Goal: Navigation & Orientation: Find specific page/section

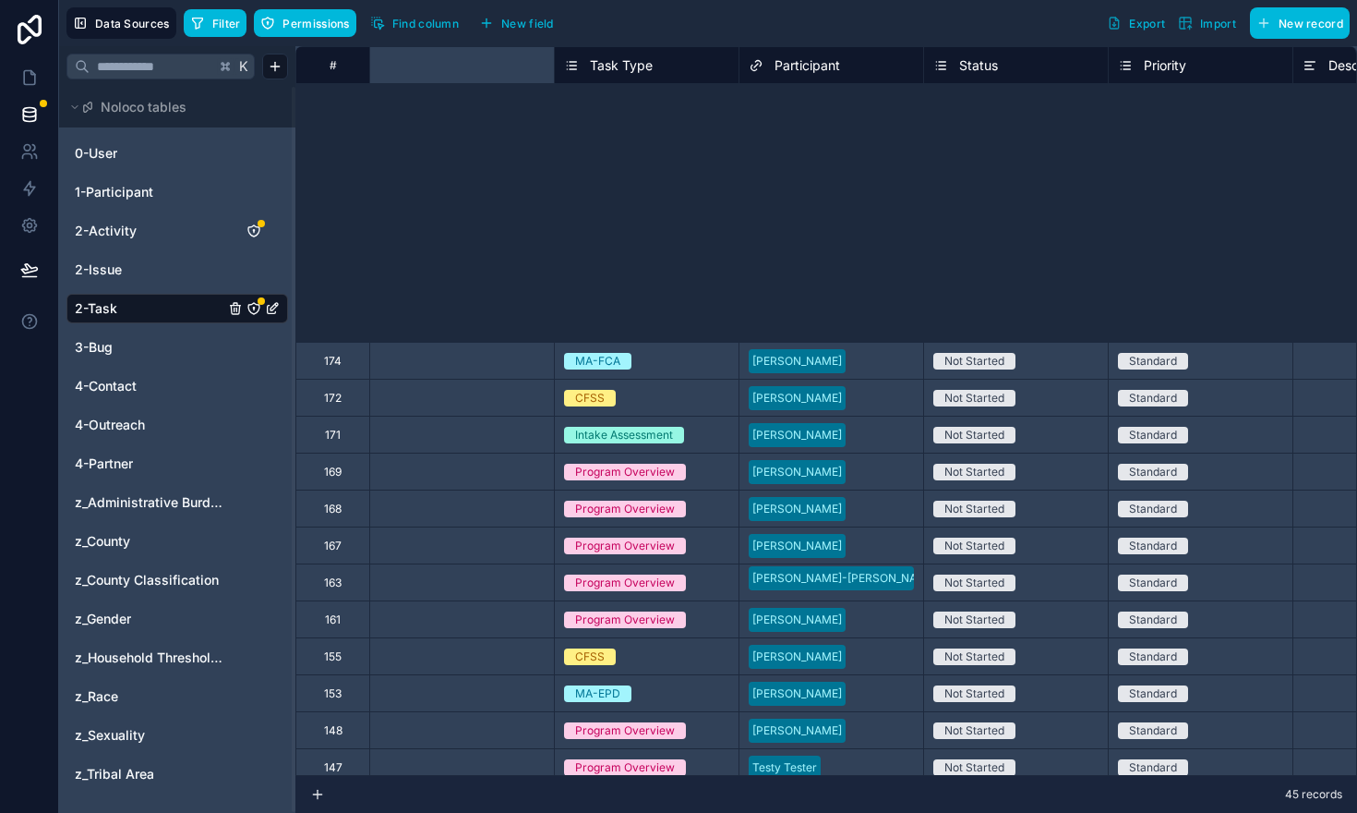
scroll to position [512, 615]
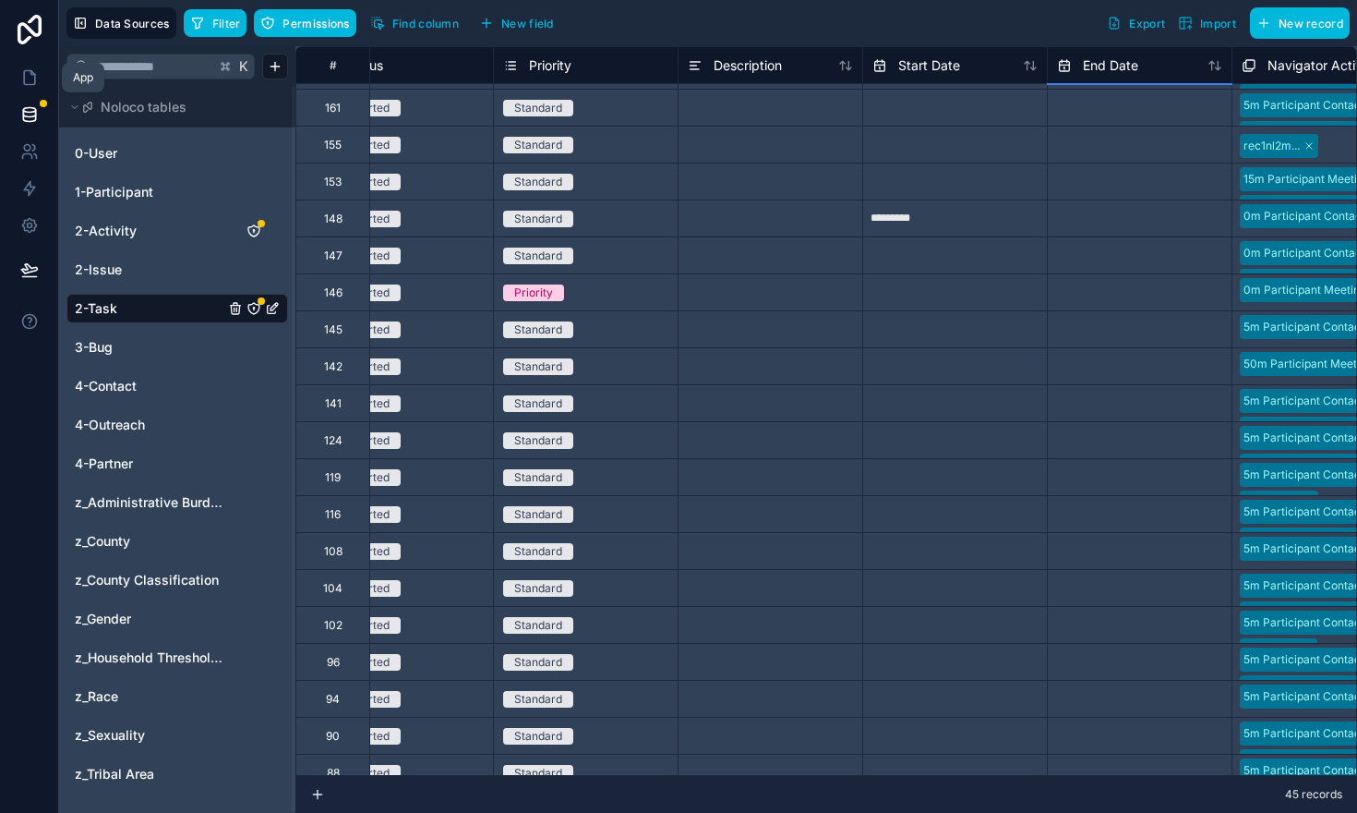
click at [26, 79] on icon at bounding box center [29, 77] width 18 height 18
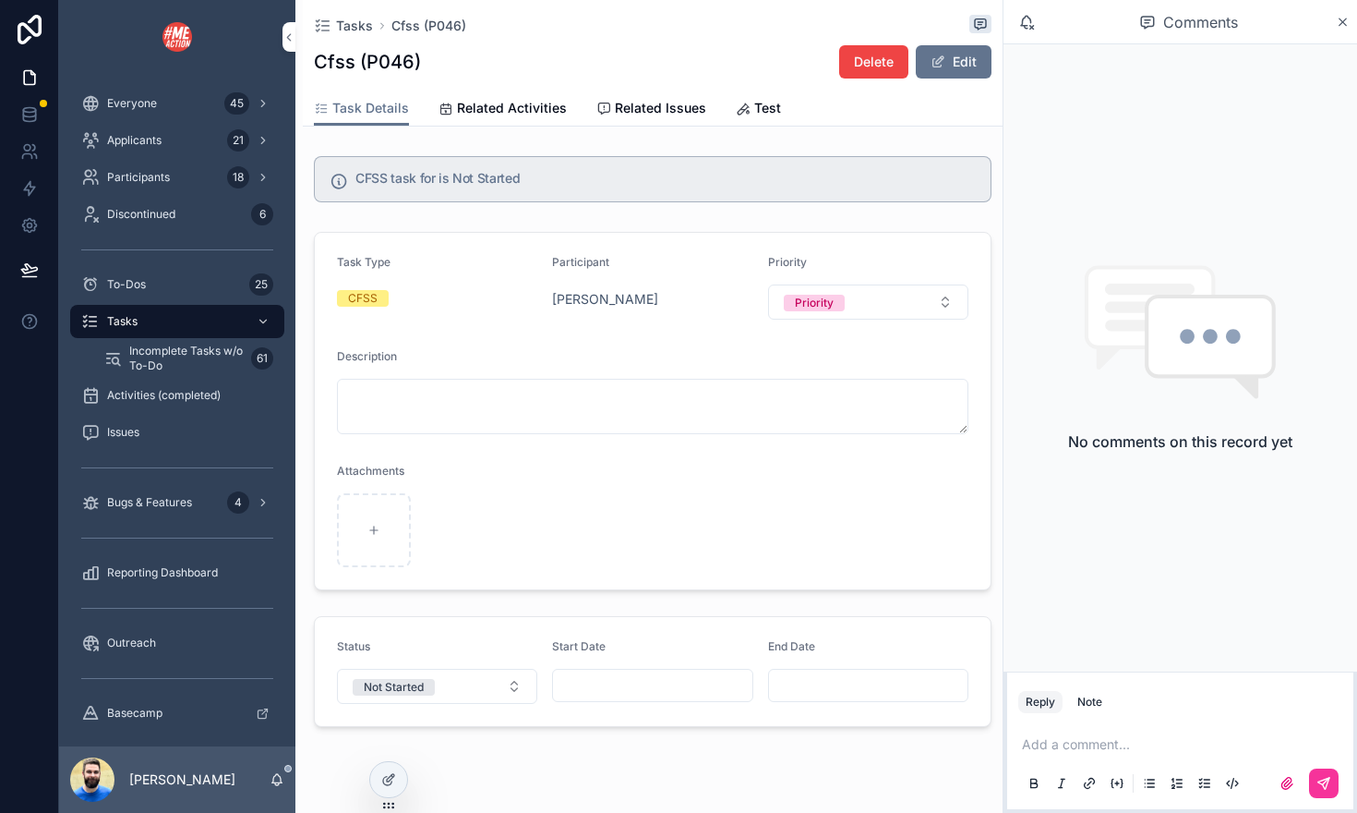
click at [157, 351] on span "Incomplete Tasks w/o To-Do" at bounding box center [186, 359] width 115 height 30
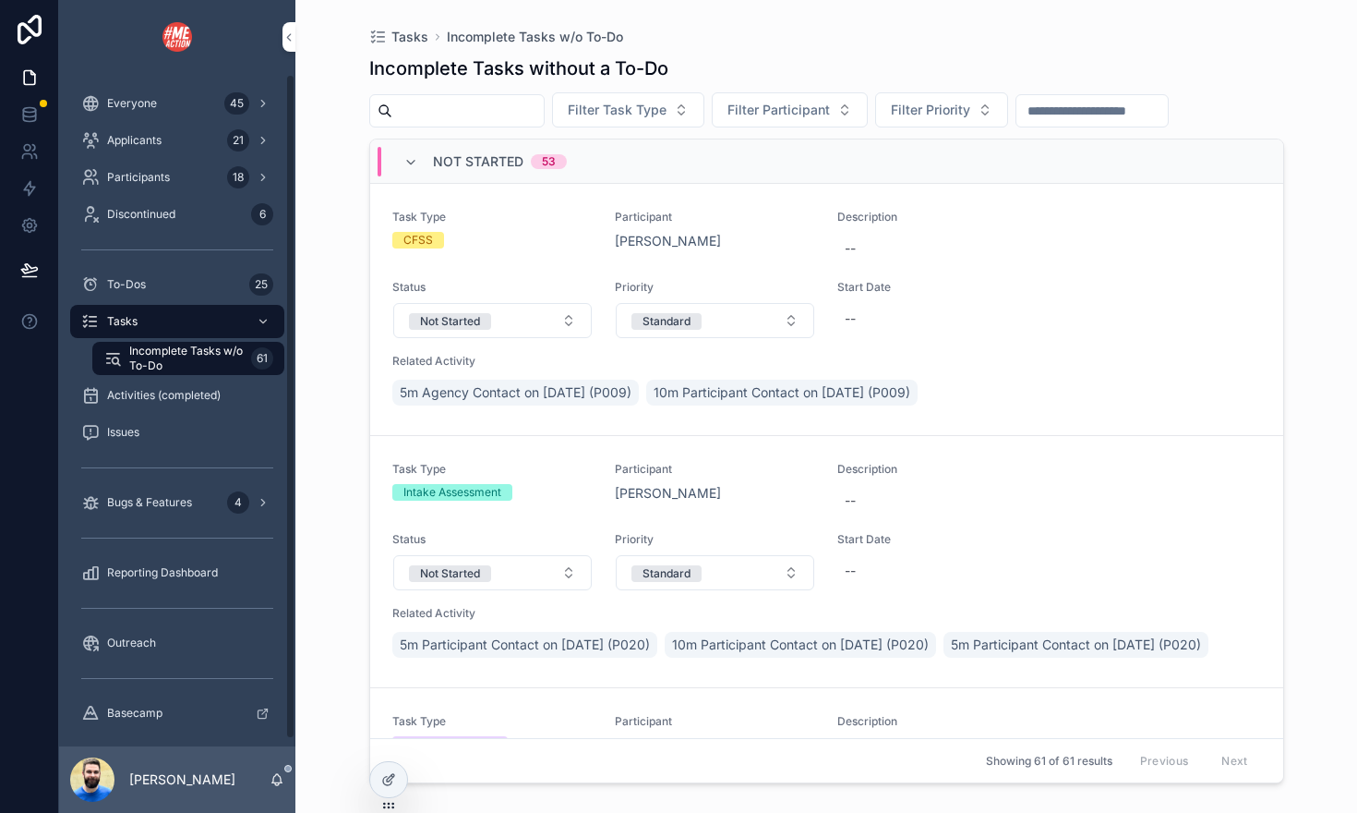
click at [142, 354] on span "Incomplete Tasks w/o To-Do" at bounding box center [186, 359] width 115 height 30
click at [131, 318] on span "Tasks" at bounding box center [122, 321] width 30 height 15
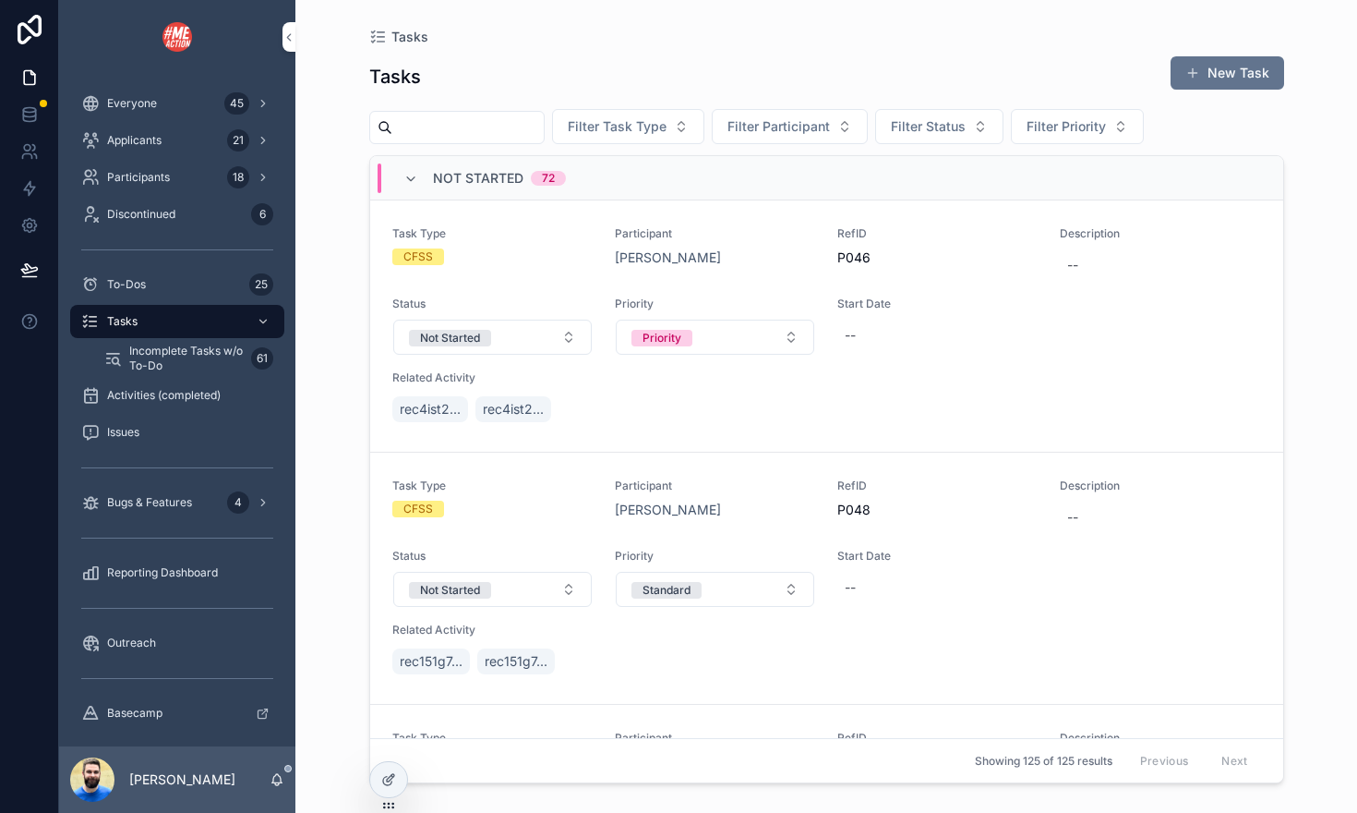
click at [131, 318] on span "Tasks" at bounding box center [122, 321] width 30 height 15
click at [405, 172] on icon "scrollable content" at bounding box center [411, 179] width 15 height 15
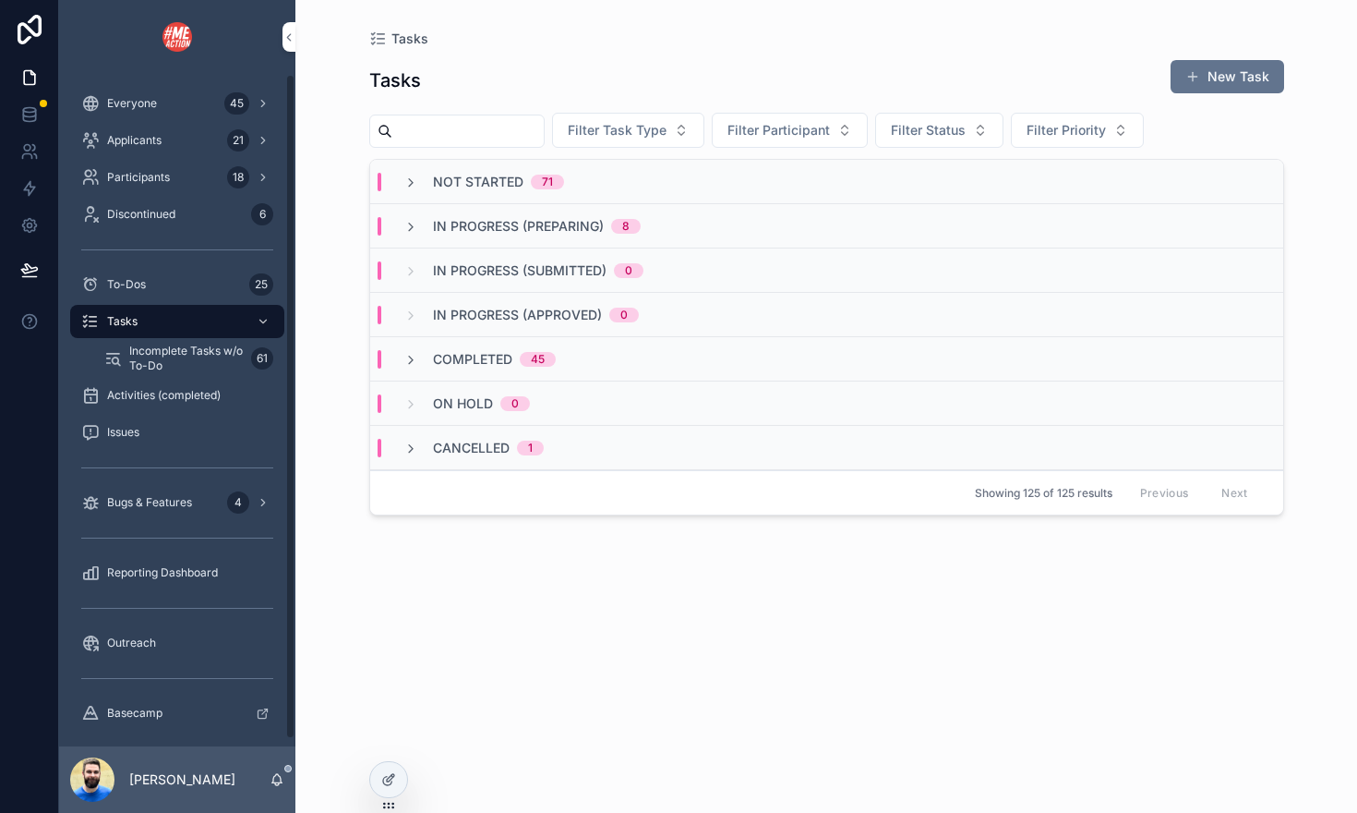
click at [138, 372] on span "Incomplete Tasks w/o To-Do" at bounding box center [186, 359] width 115 height 30
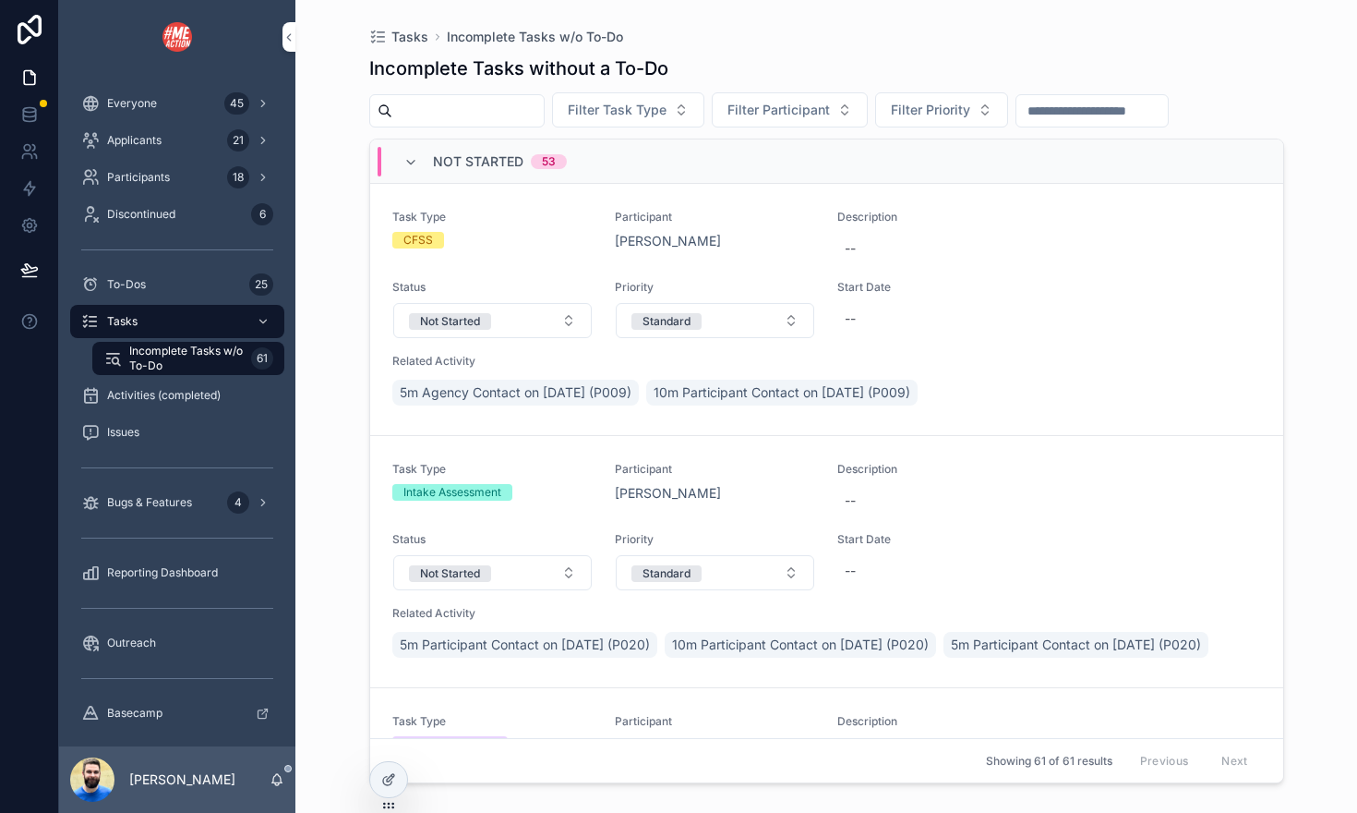
click at [414, 155] on icon "scrollable content" at bounding box center [411, 162] width 15 height 15
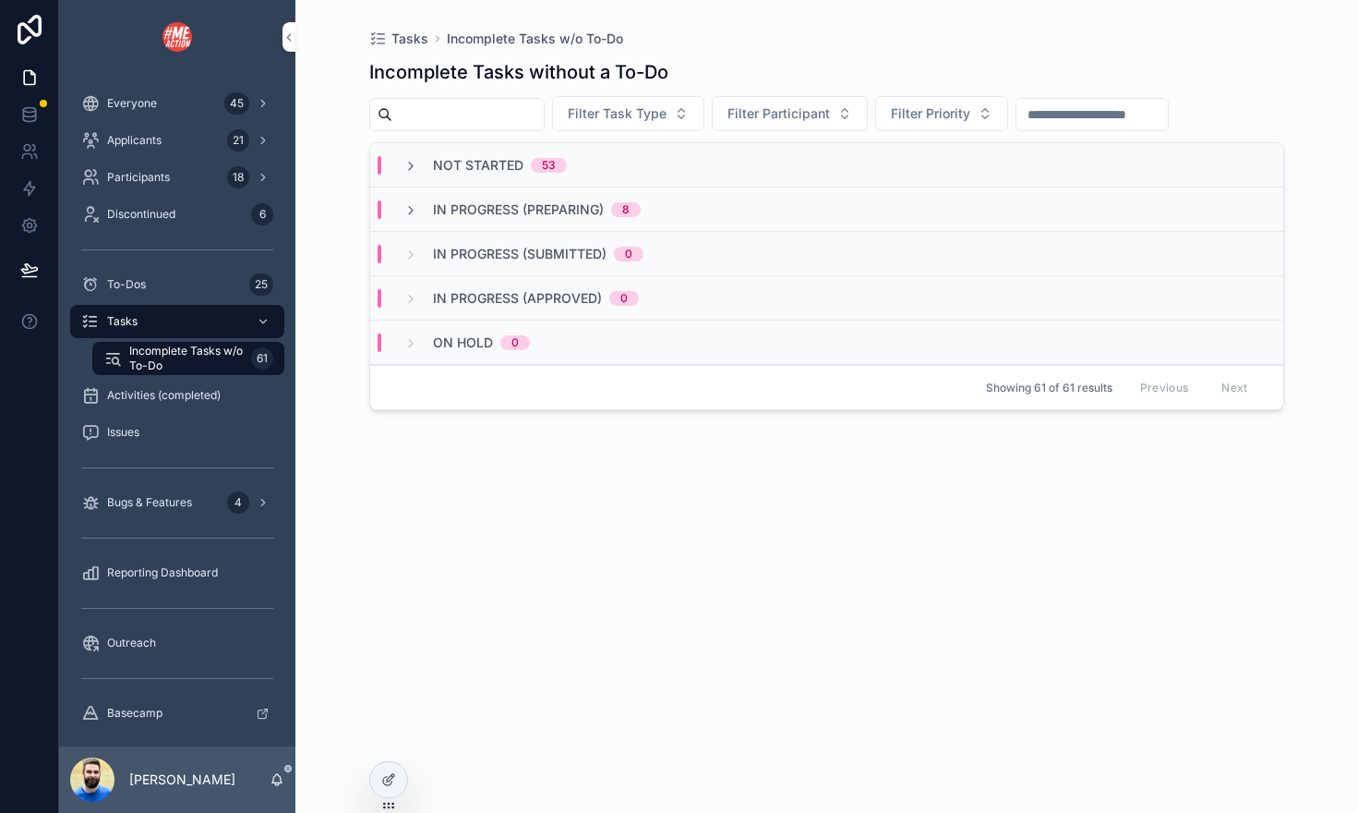
click at [405, 169] on icon "scrollable content" at bounding box center [411, 166] width 15 height 15
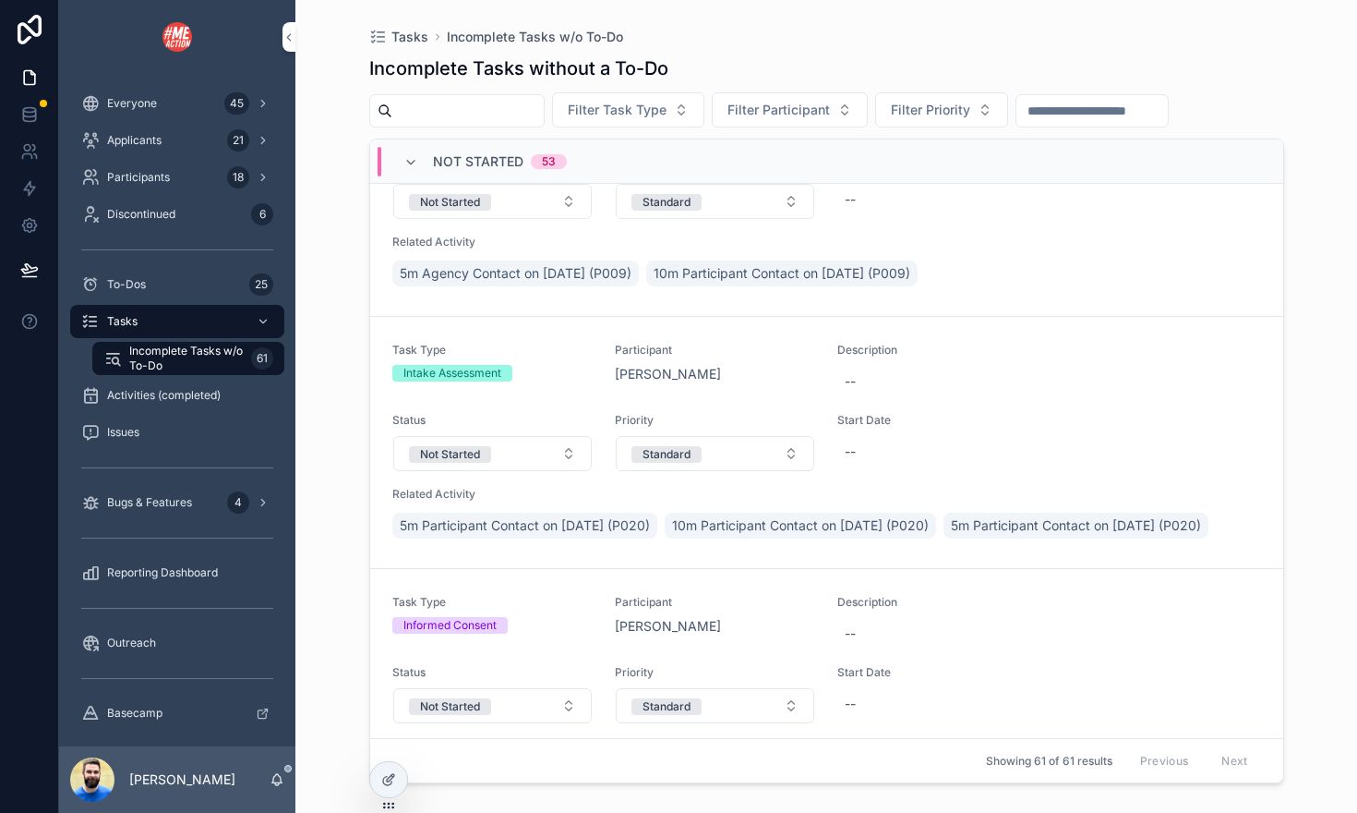
scroll to position [121, 0]
click at [413, 152] on div "Not Started 53" at bounding box center [485, 162] width 163 height 30
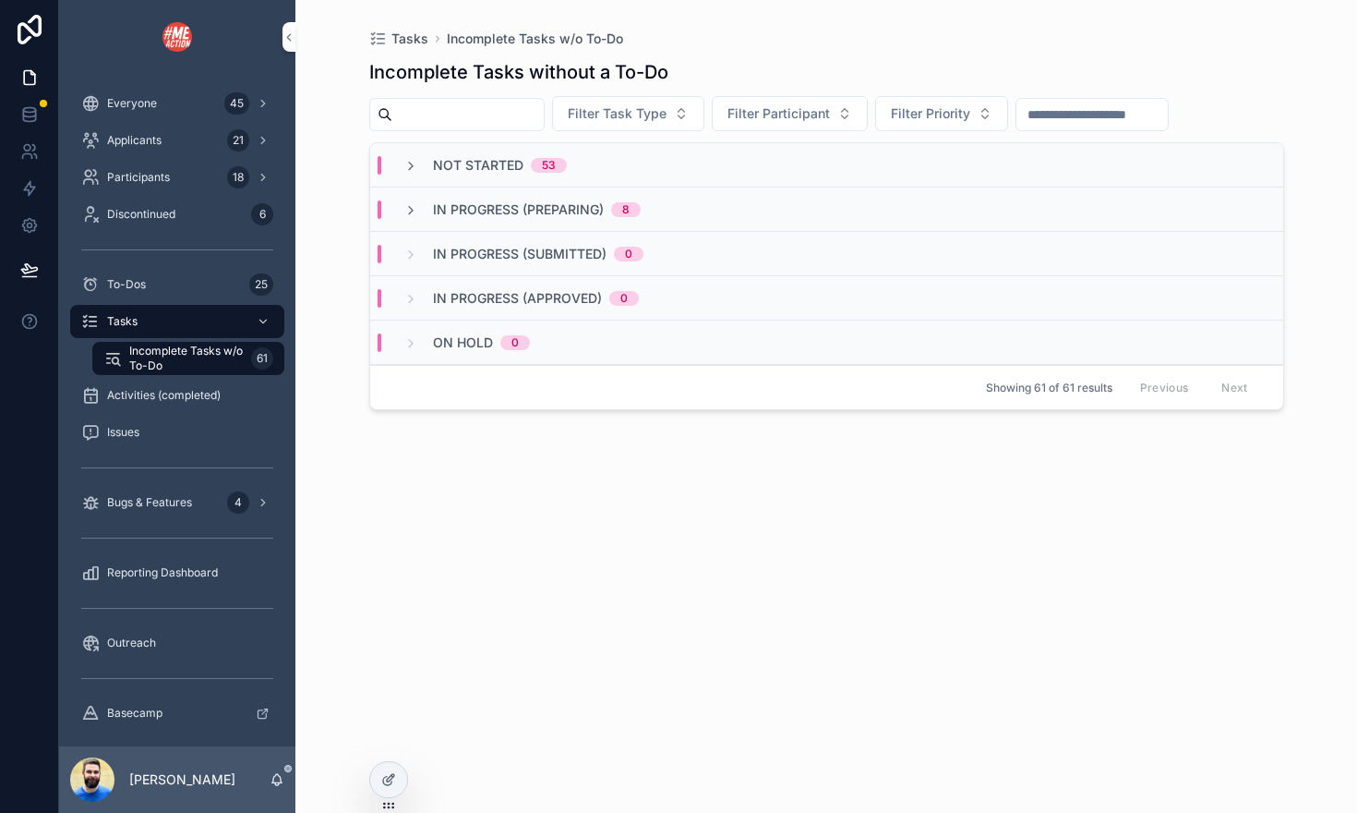
click at [210, 286] on div "To-Dos 25" at bounding box center [177, 285] width 192 height 30
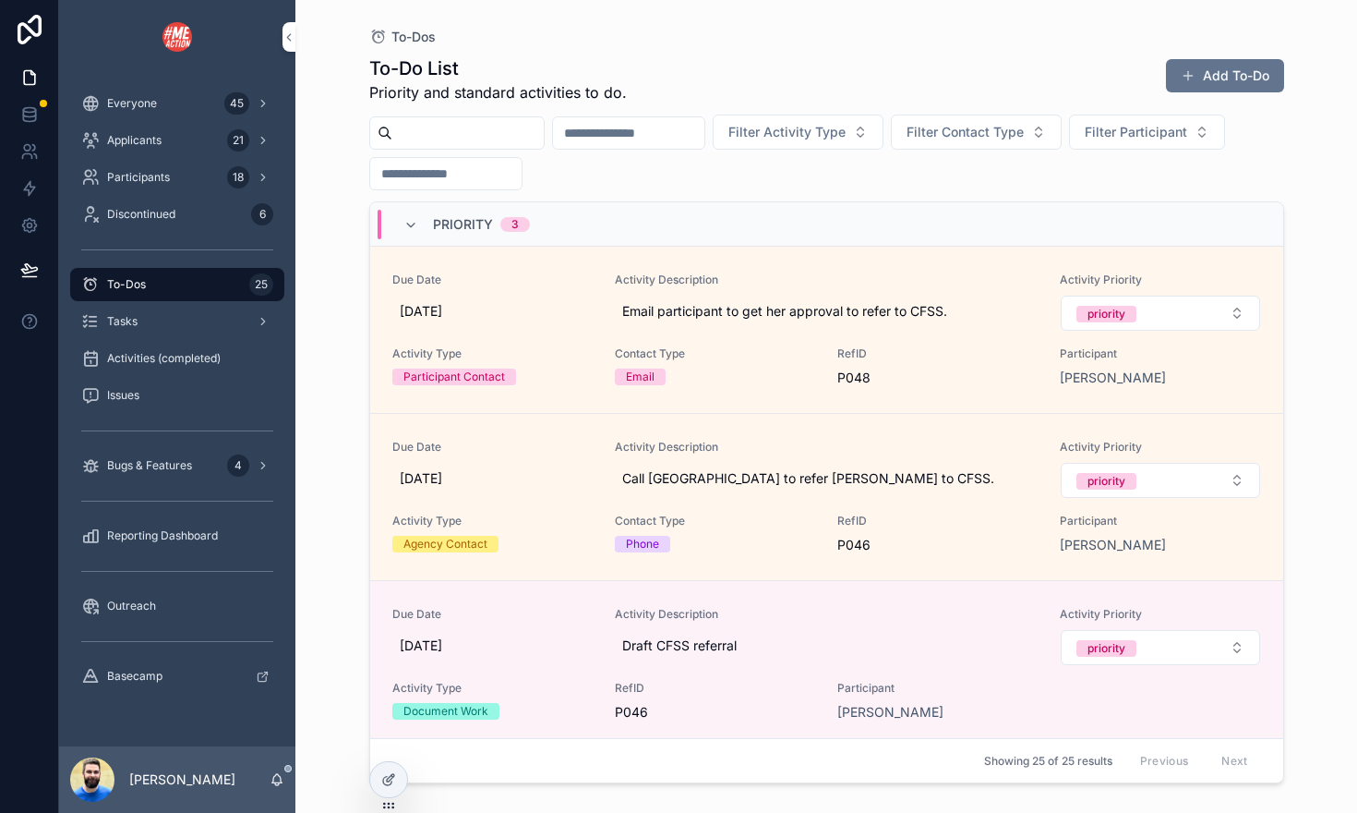
click at [410, 222] on icon "scrollable content" at bounding box center [411, 225] width 15 height 15
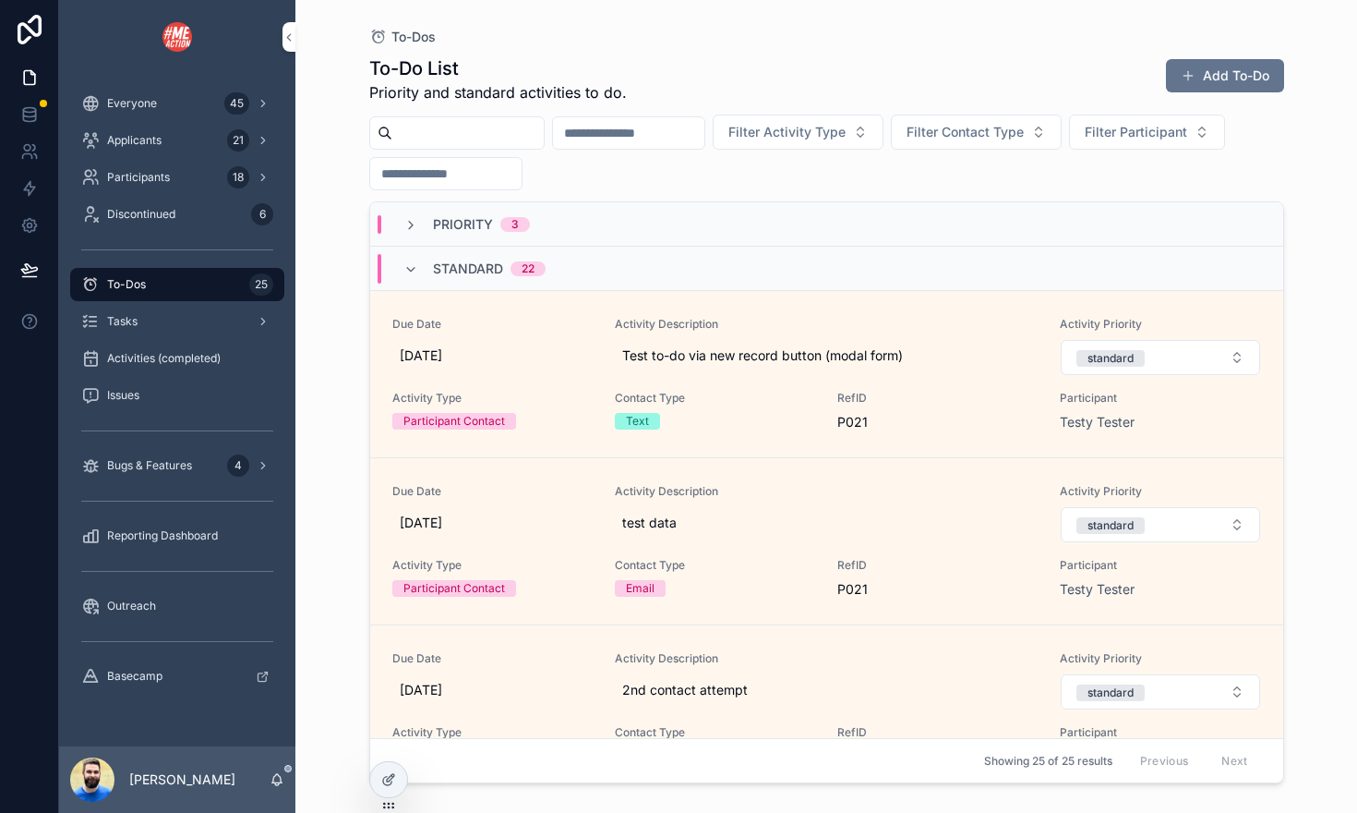
click at [408, 266] on icon "scrollable content" at bounding box center [411, 269] width 15 height 15
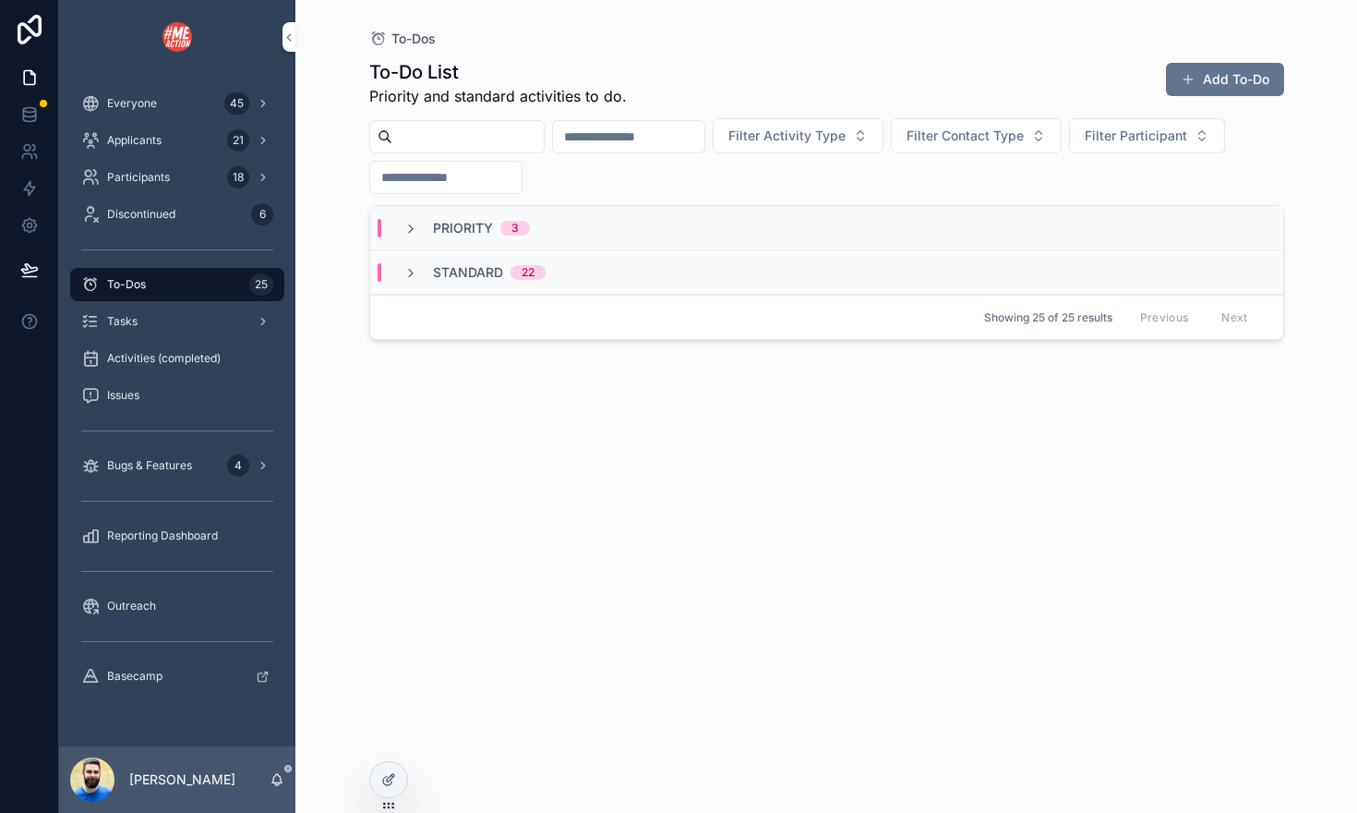
click at [408, 266] on icon "scrollable content" at bounding box center [411, 273] width 15 height 15
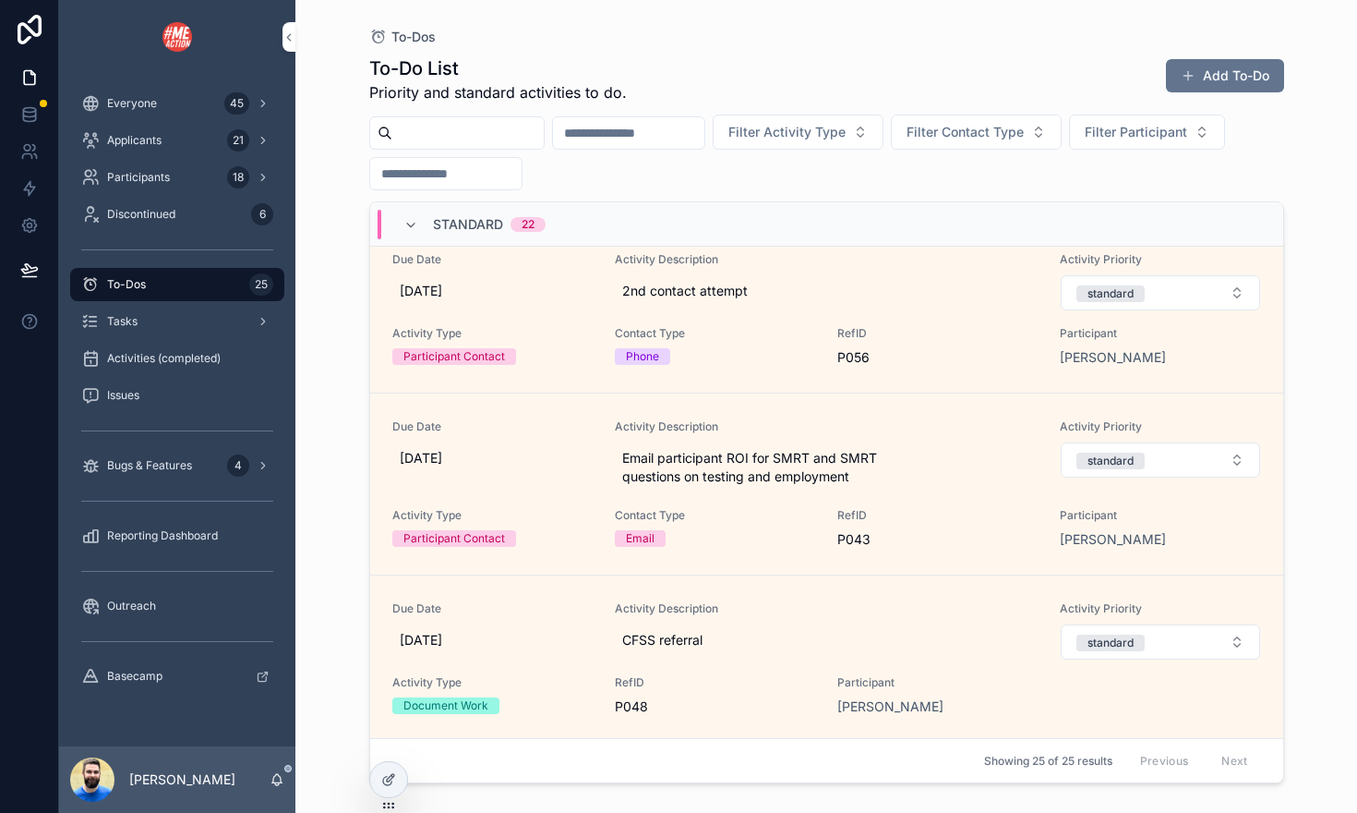
scroll to position [2261, 0]
